Goal: Task Accomplishment & Management: Use online tool/utility

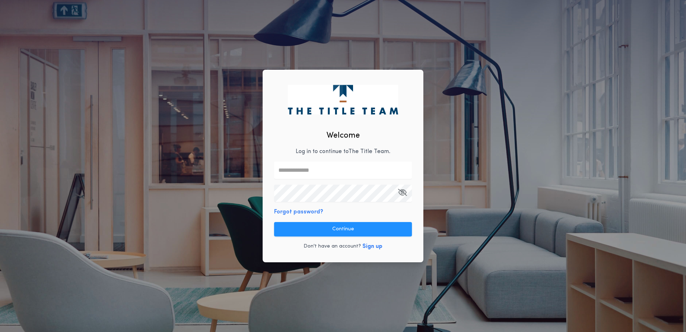
click at [322, 171] on input "text" at bounding box center [343, 170] width 138 height 17
type input "**********"
click at [413, 214] on div "**********" at bounding box center [343, 166] width 161 height 192
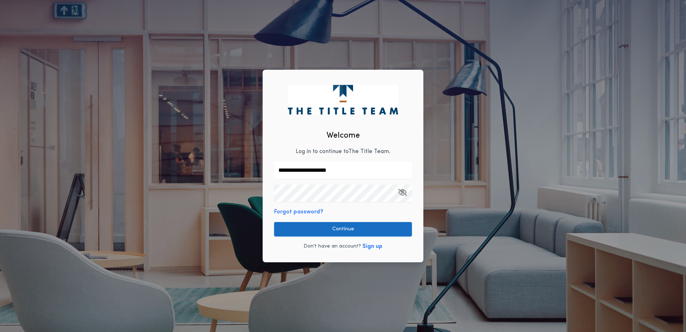
click at [356, 230] on button "Continue" at bounding box center [343, 229] width 138 height 14
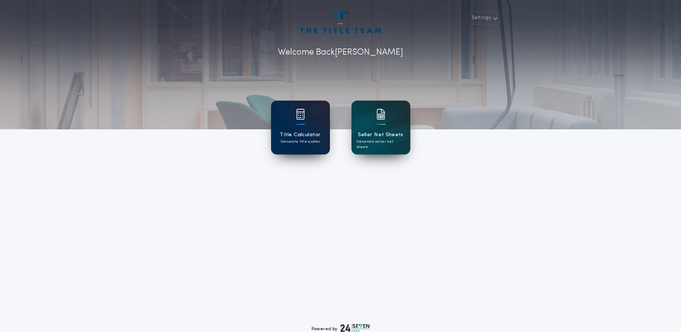
click at [303, 117] on img at bounding box center [300, 114] width 9 height 11
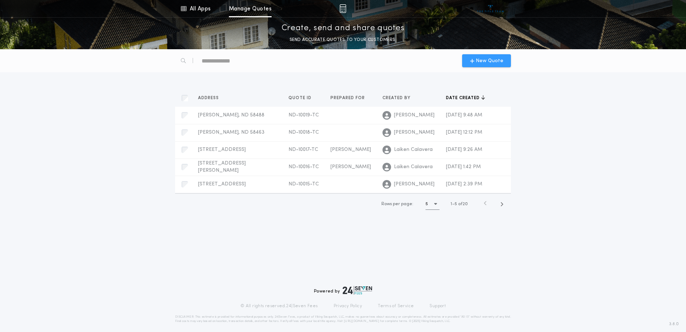
click at [480, 63] on span "New Quote" at bounding box center [490, 61] width 28 height 8
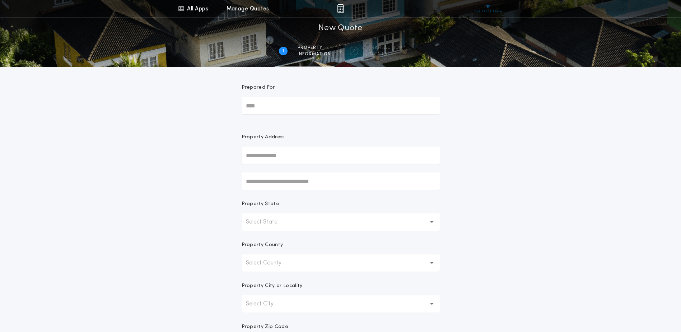
click at [275, 107] on input "Prepared For" at bounding box center [341, 105] width 198 height 17
click at [570, 189] on div "All Apps Title Calculator Seller Net Sheets Menu All Apps Manage Quotes 1 /2 Ne…" at bounding box center [340, 205] width 681 height 410
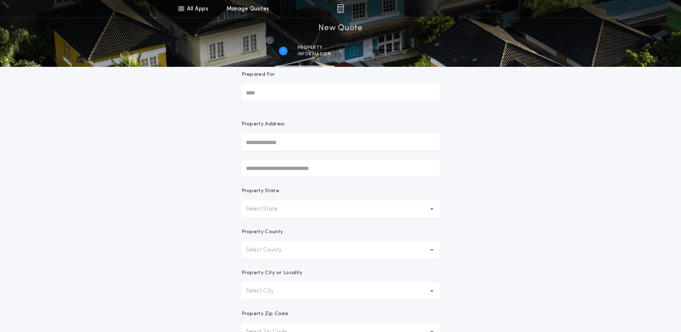
scroll to position [36, 0]
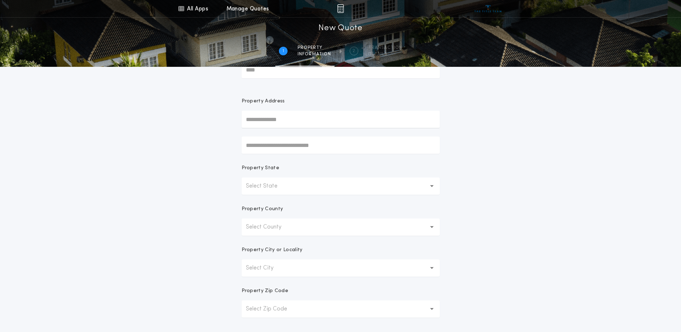
click at [308, 183] on button "Select State" at bounding box center [341, 185] width 198 height 17
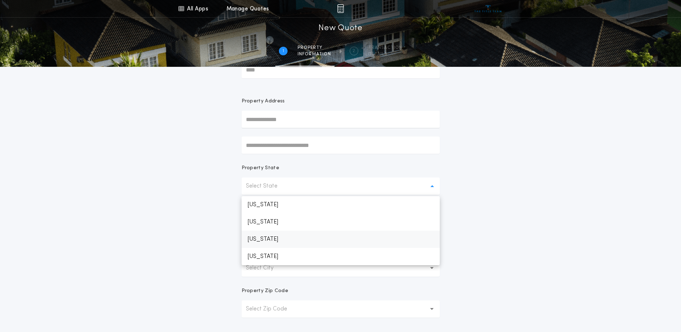
click at [284, 242] on p "[US_STATE]" at bounding box center [341, 238] width 198 height 17
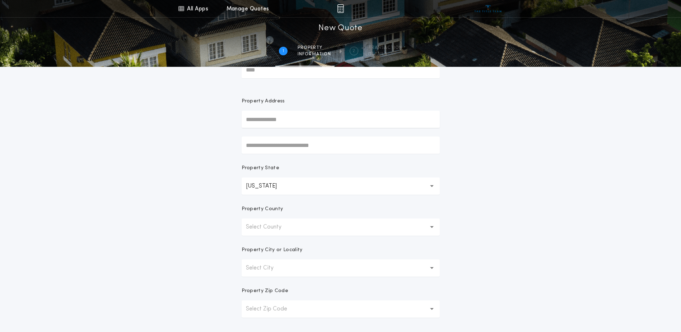
click at [288, 232] on button "Select County" at bounding box center [341, 226] width 198 height 17
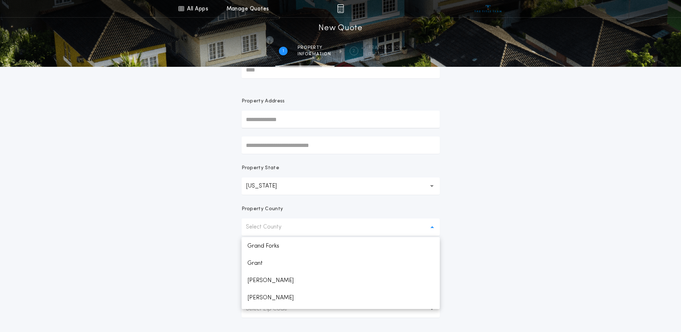
scroll to position [293, 0]
click at [267, 262] on p "Grant" at bounding box center [341, 262] width 198 height 17
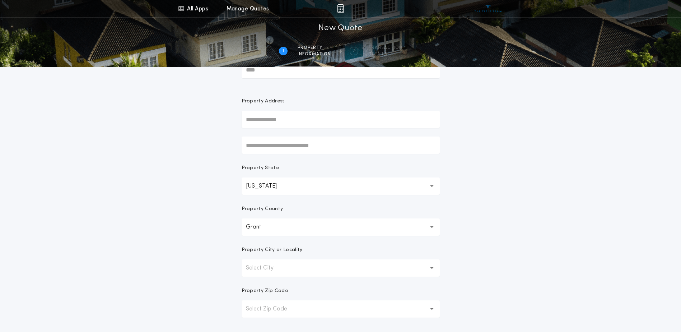
click at [271, 268] on p "Select City" at bounding box center [265, 268] width 39 height 9
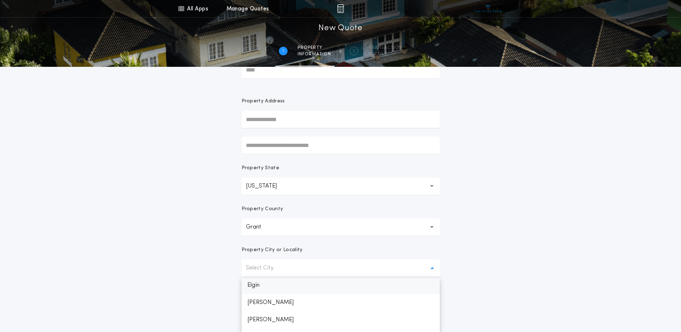
click at [259, 287] on p "Elgin" at bounding box center [341, 284] width 198 height 17
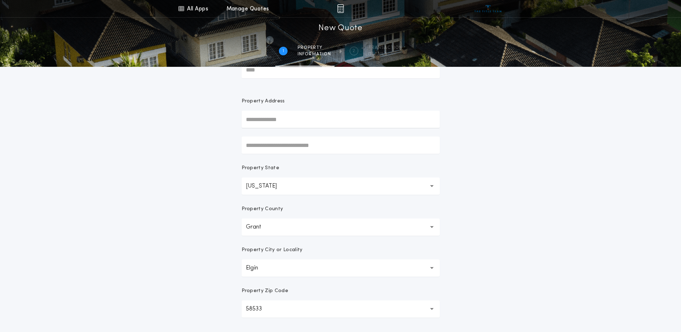
click at [487, 243] on div "All Apps Title Calculator Seller Net Sheets Menu All Apps Manage Quotes 1 /2 Ne…" at bounding box center [340, 169] width 681 height 410
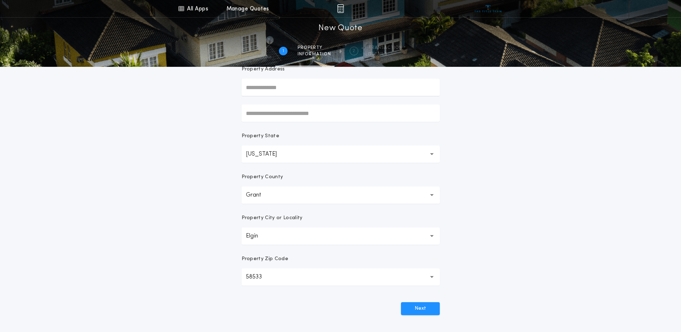
scroll to position [108, 0]
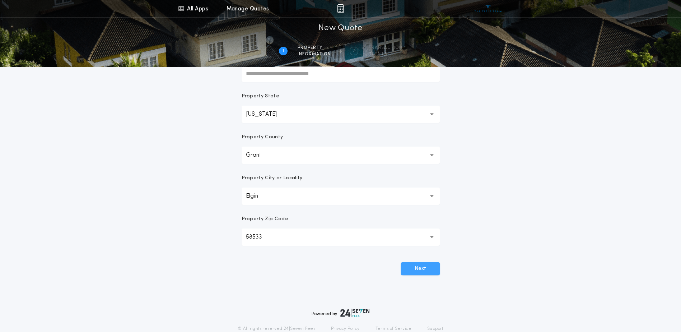
click at [416, 269] on button "Next" at bounding box center [420, 268] width 39 height 13
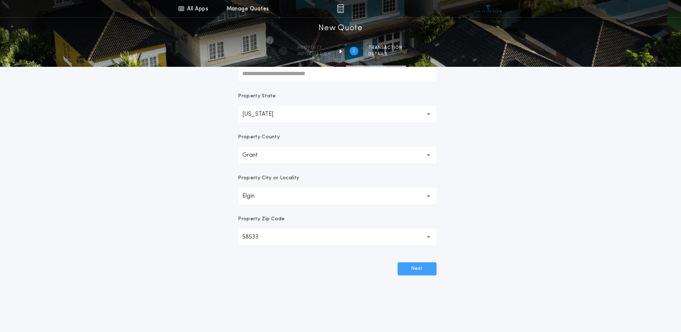
scroll to position [0, 0]
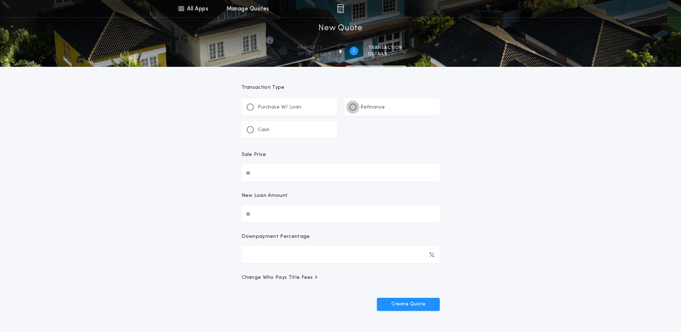
click at [355, 106] on div at bounding box center [352, 106] width 7 height 7
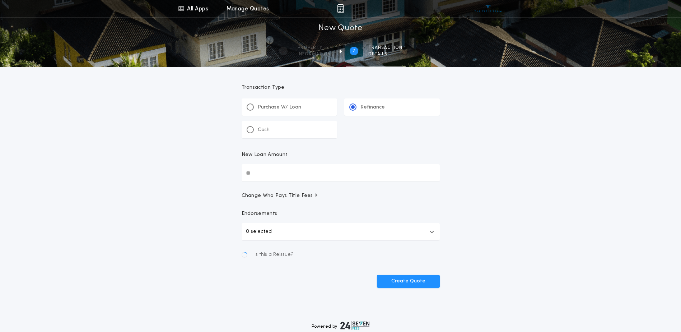
click at [272, 171] on input "New Loan Amount" at bounding box center [341, 172] width 198 height 17
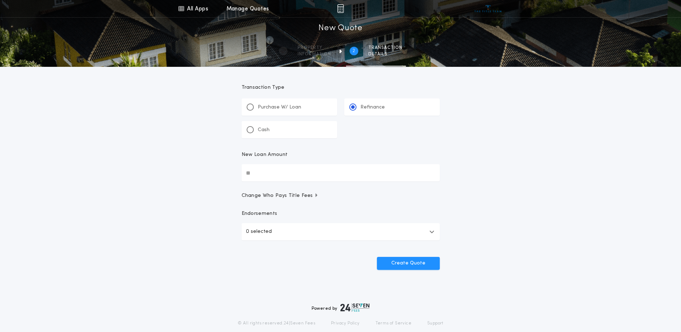
paste input "text"
type input "**"
paste input "text"
type input "**"
type input "********"
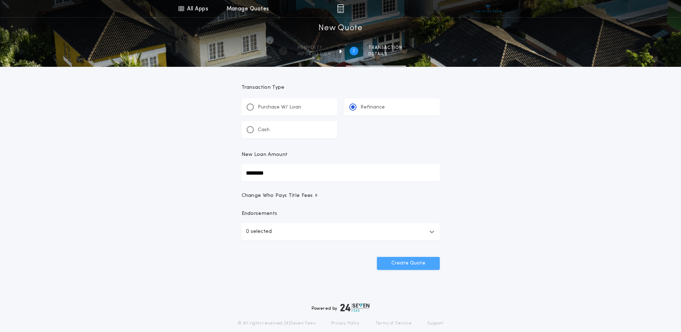
click at [404, 260] on button "Create Quote" at bounding box center [408, 263] width 63 height 13
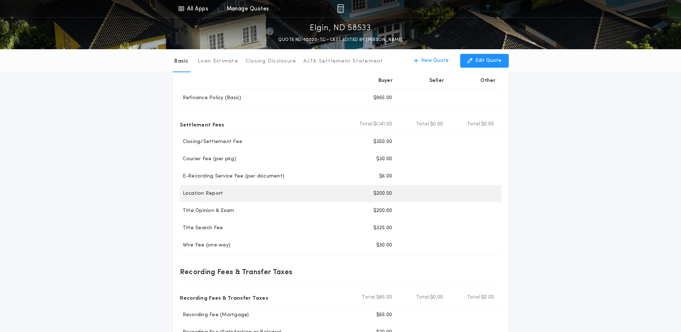
scroll to position [72, 0]
